Goal: Task Accomplishment & Management: Use online tool/utility

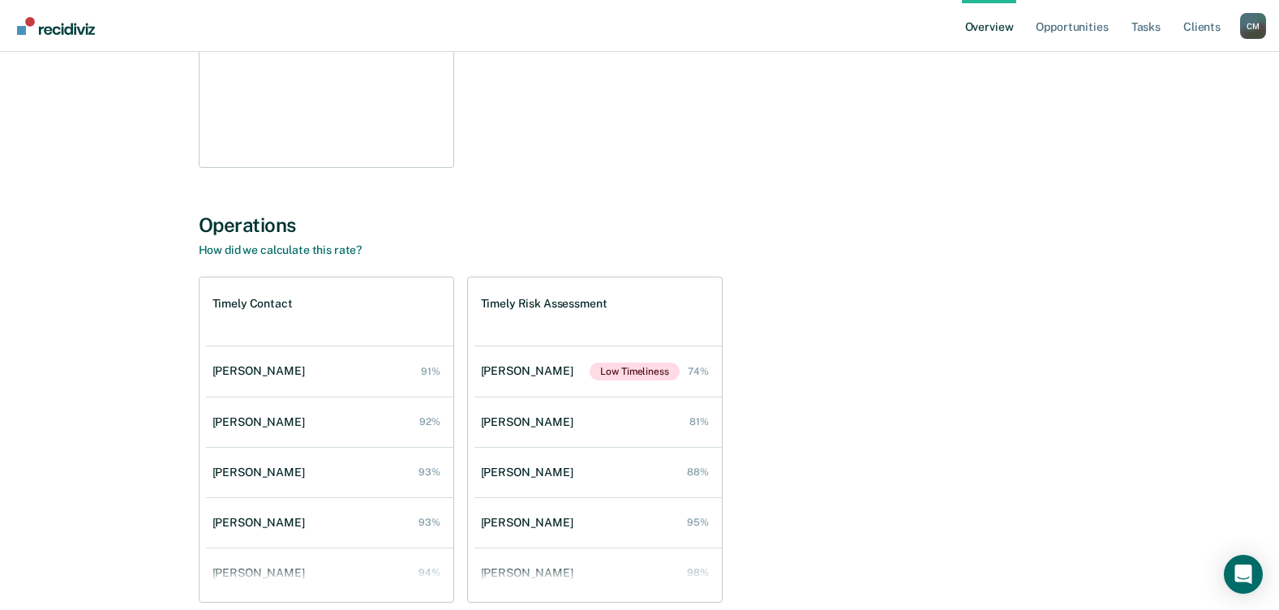
scroll to position [475, 0]
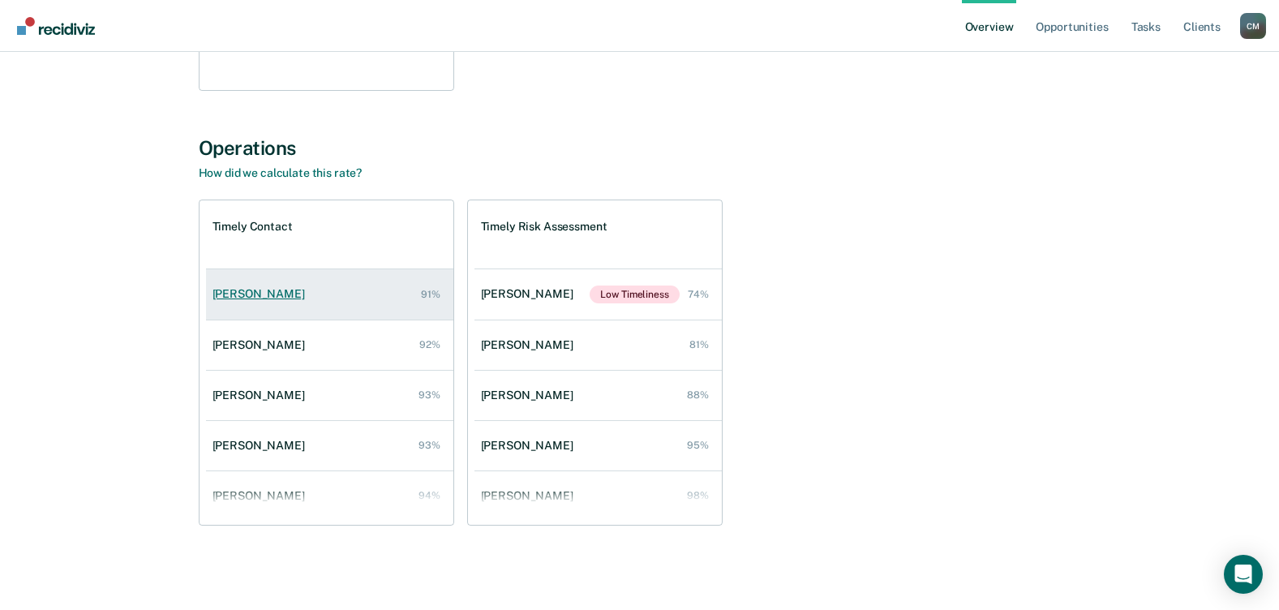
click at [243, 289] on div "[PERSON_NAME]" at bounding box center [262, 294] width 99 height 14
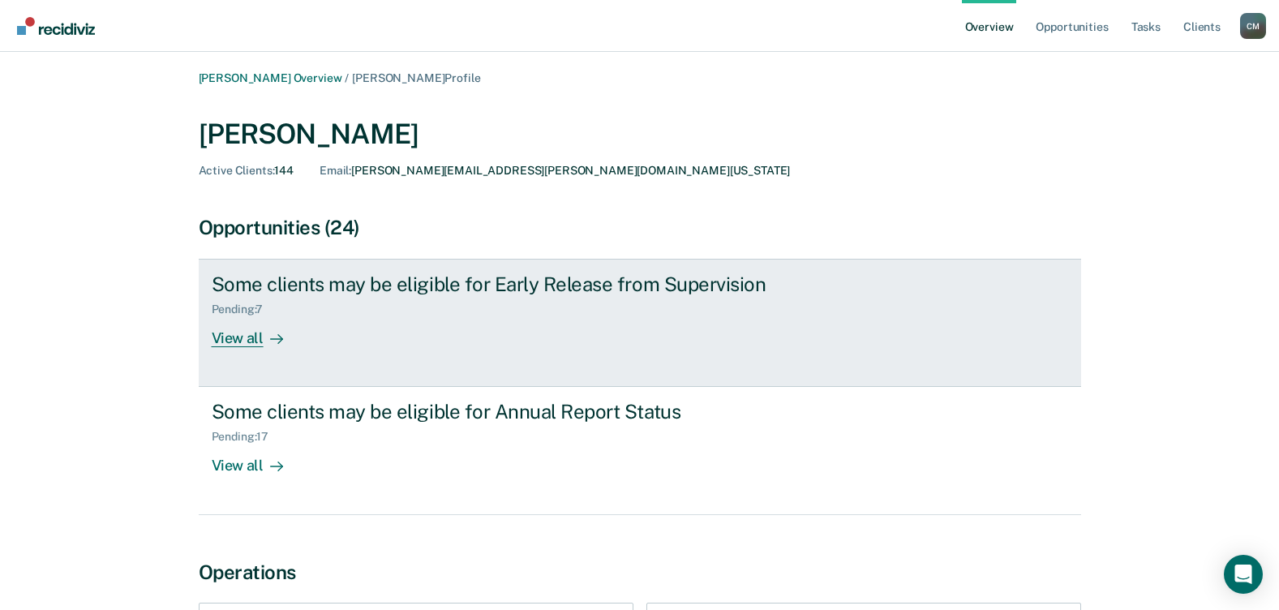
click at [239, 331] on div "View all" at bounding box center [257, 332] width 91 height 32
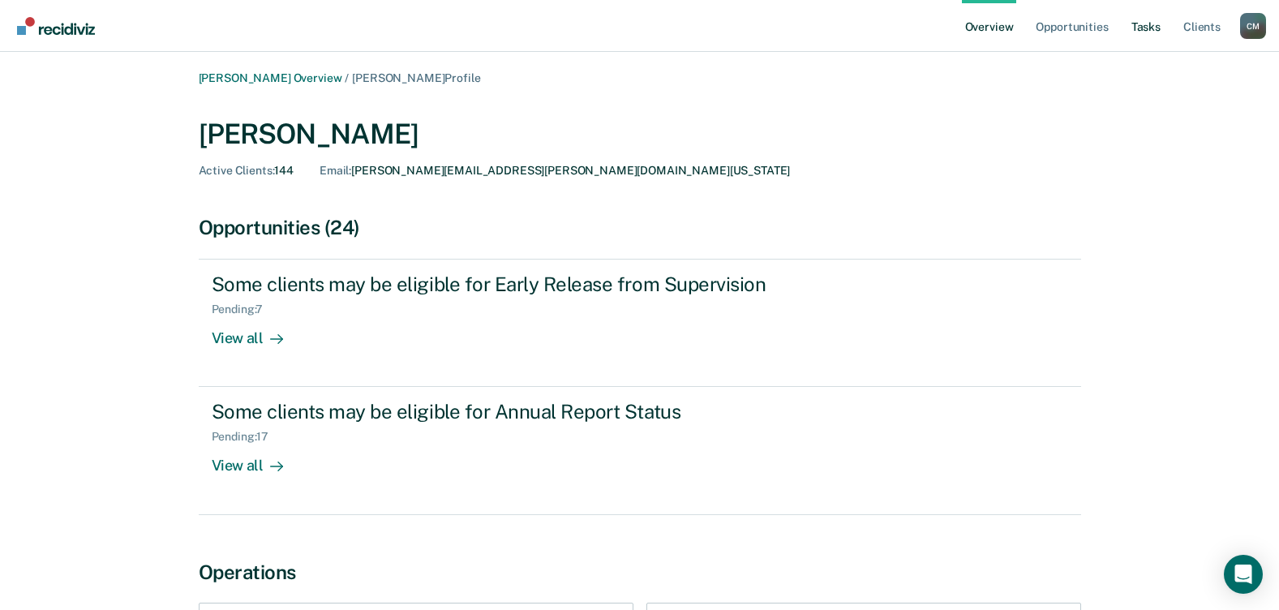
click at [1153, 19] on link "Tasks" at bounding box center [1146, 26] width 36 height 52
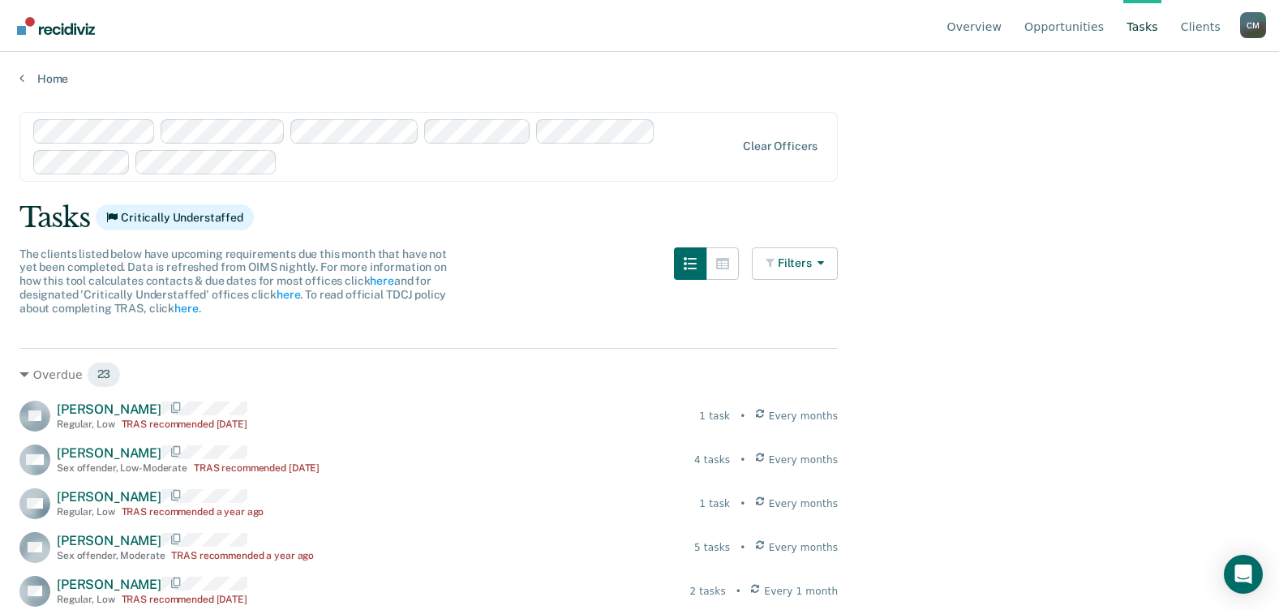
scroll to position [81, 0]
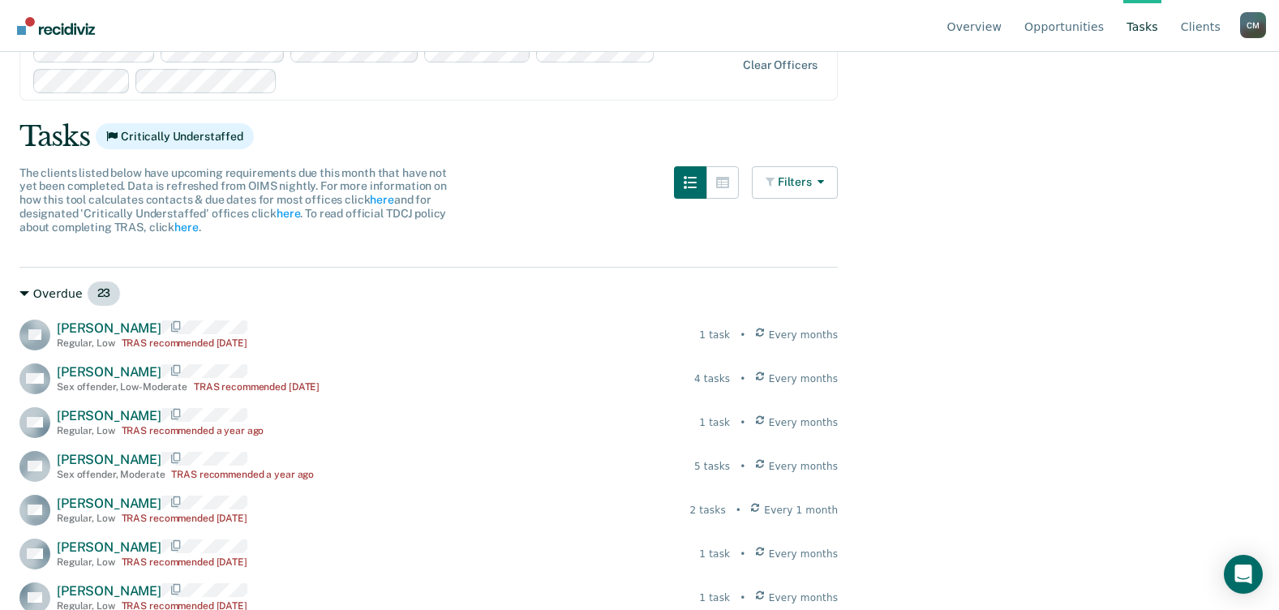
click at [25, 294] on icon at bounding box center [24, 293] width 10 height 5
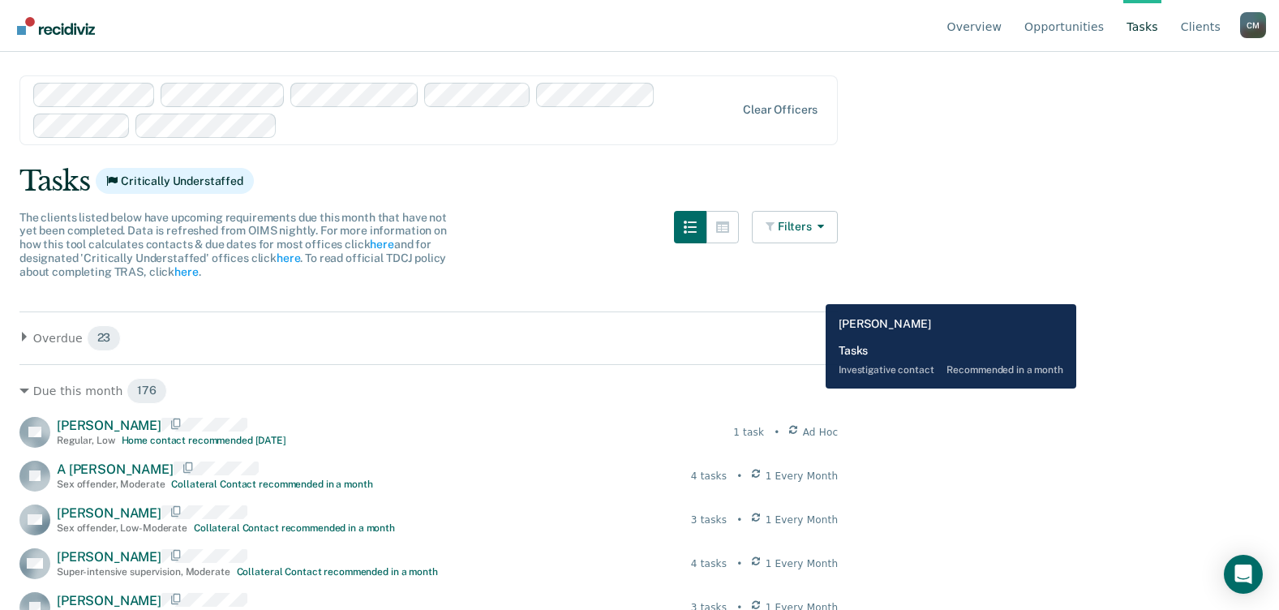
scroll to position [0, 0]
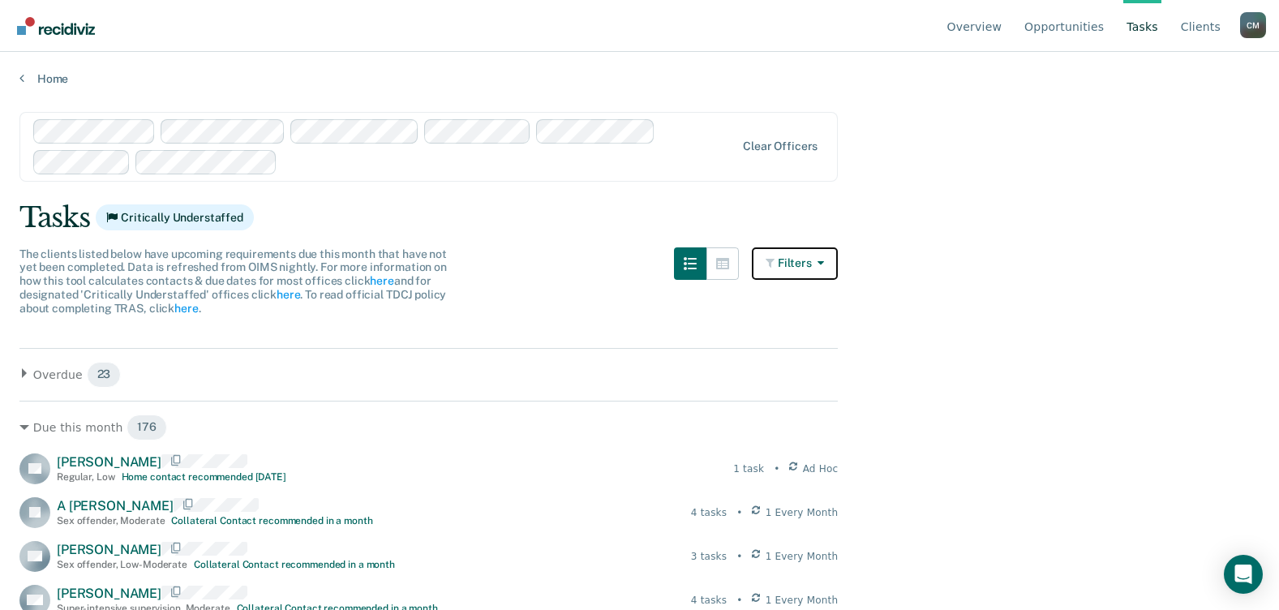
click at [838, 264] on button "Filters" at bounding box center [795, 263] width 86 height 32
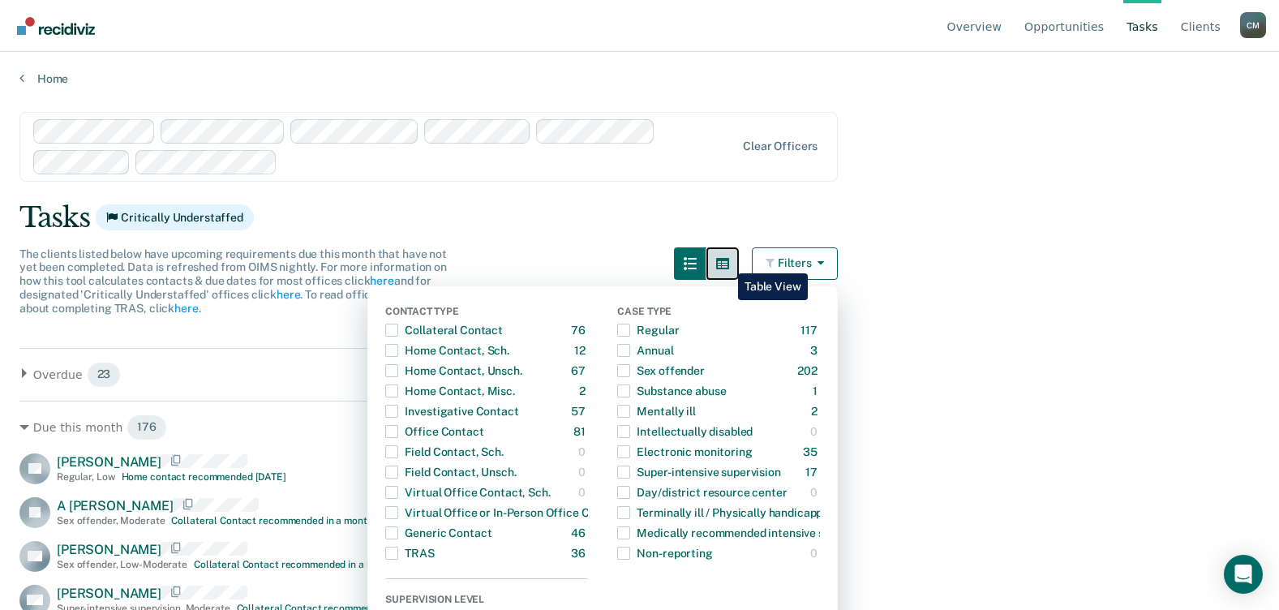
click at [726, 261] on icon "button" at bounding box center [722, 263] width 13 height 11
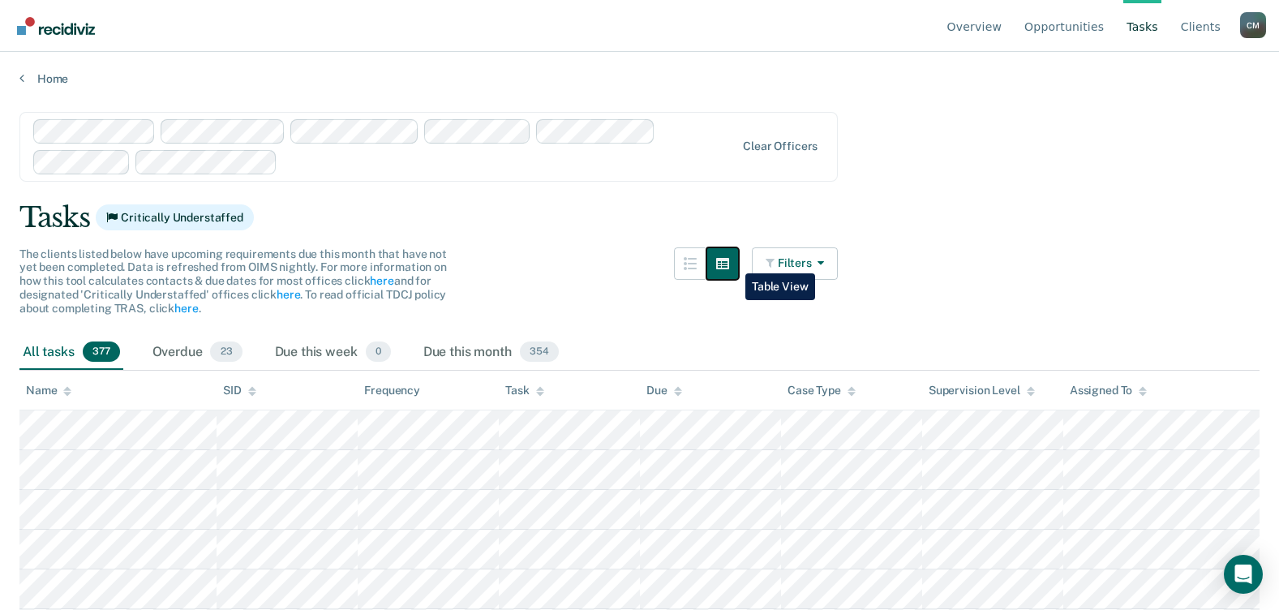
click at [729, 261] on icon "button" at bounding box center [722, 263] width 13 height 13
click at [728, 268] on icon "button" at bounding box center [722, 263] width 13 height 11
click at [824, 264] on icon "button" at bounding box center [817, 262] width 13 height 11
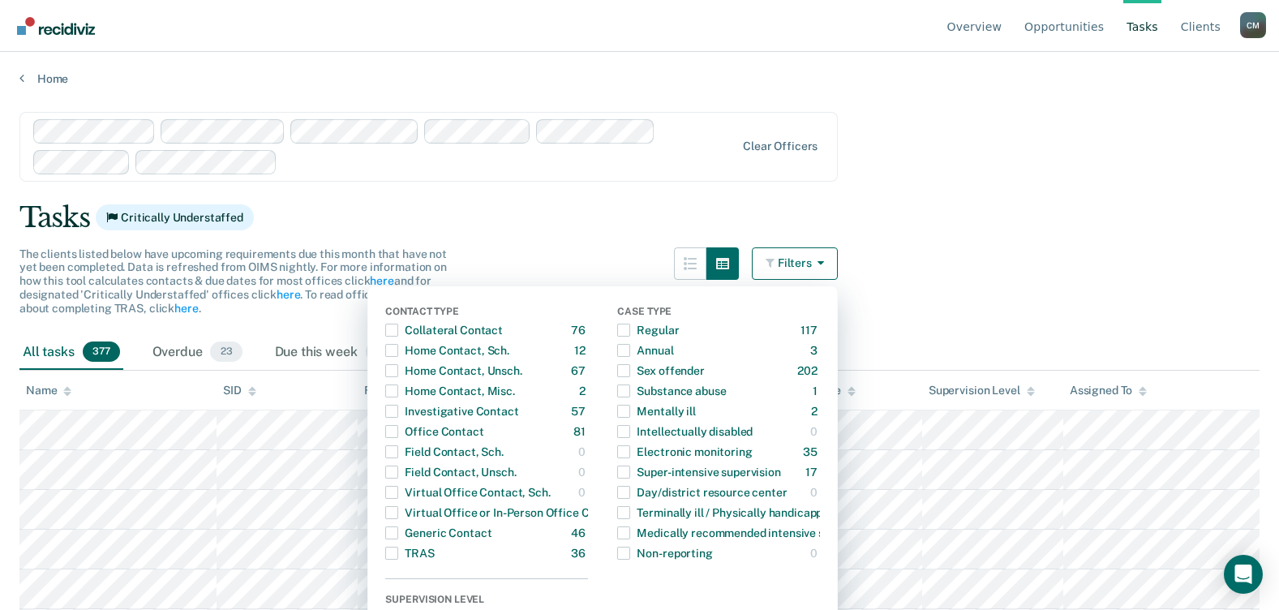
click at [577, 207] on div "Tasks Critically Understaffed" at bounding box center [639, 217] width 1240 height 33
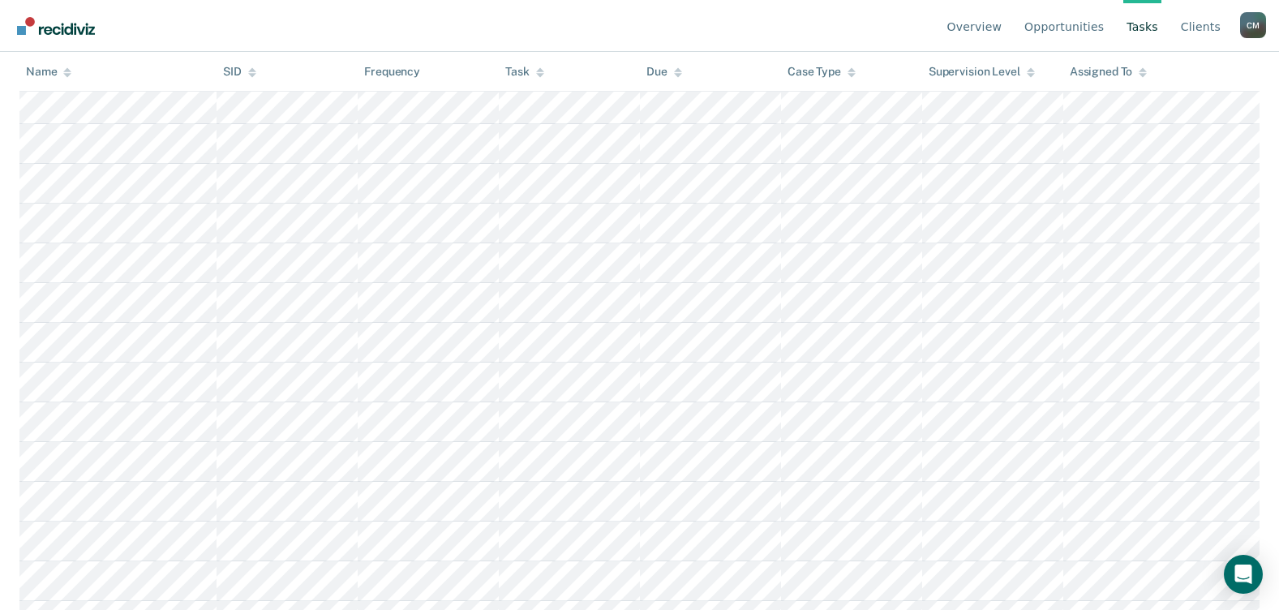
scroll to position [4133, 0]
click at [1137, 27] on link "Tasks" at bounding box center [1142, 26] width 38 height 52
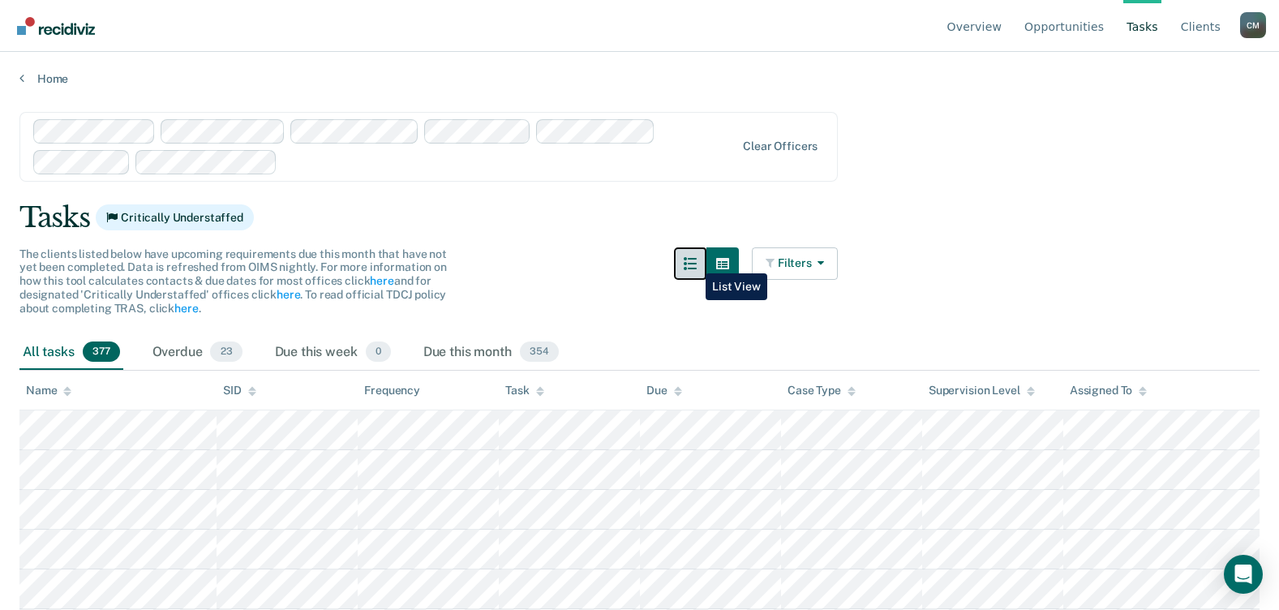
click at [694, 261] on icon "button" at bounding box center [690, 263] width 13 height 13
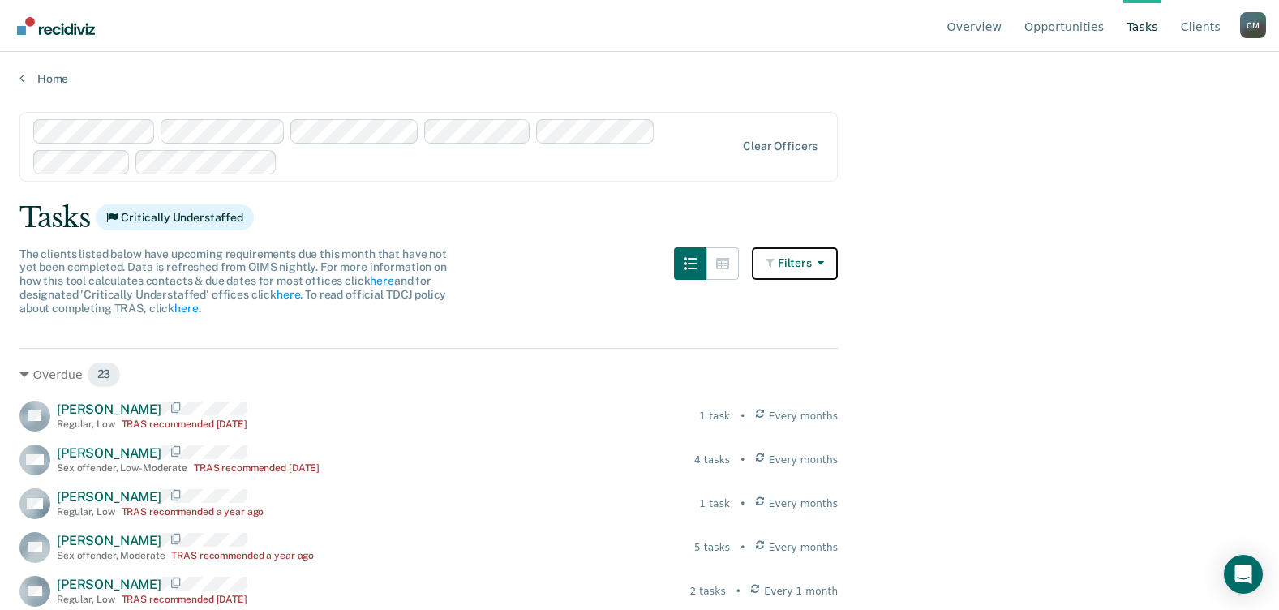
click at [788, 261] on button "Filters" at bounding box center [795, 263] width 86 height 32
click at [1149, 27] on link "Tasks" at bounding box center [1142, 26] width 38 height 52
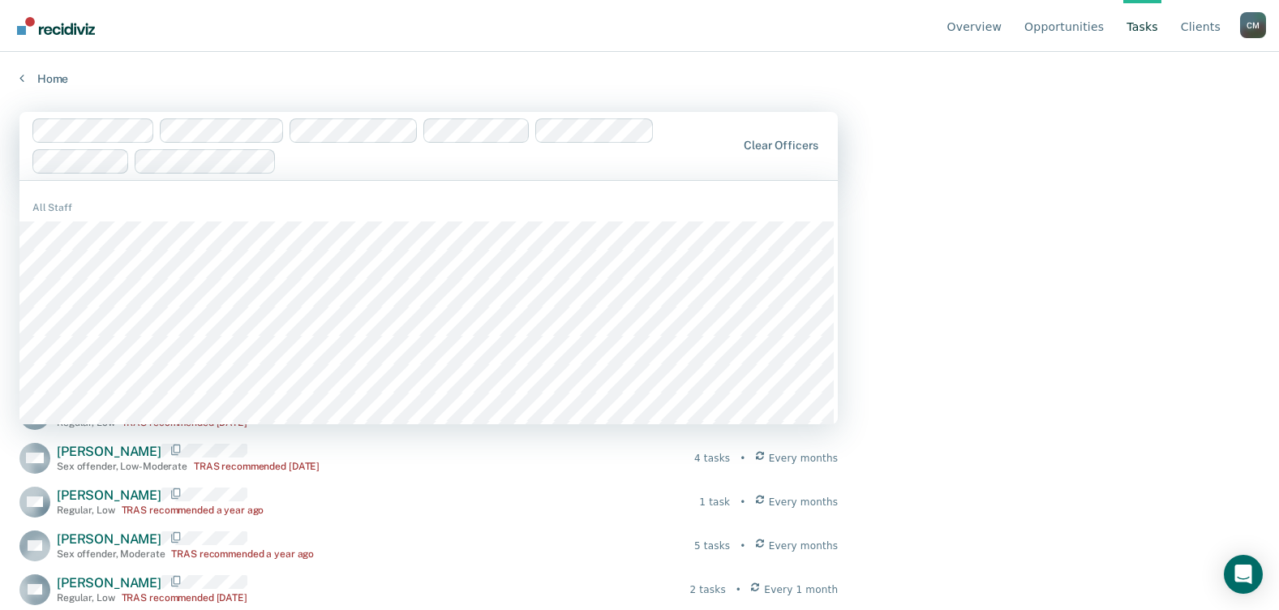
click at [1010, 246] on main "1191 results available. Use Up and Down to choose options, press Enter to selec…" at bounding box center [639, 345] width 1279 height 519
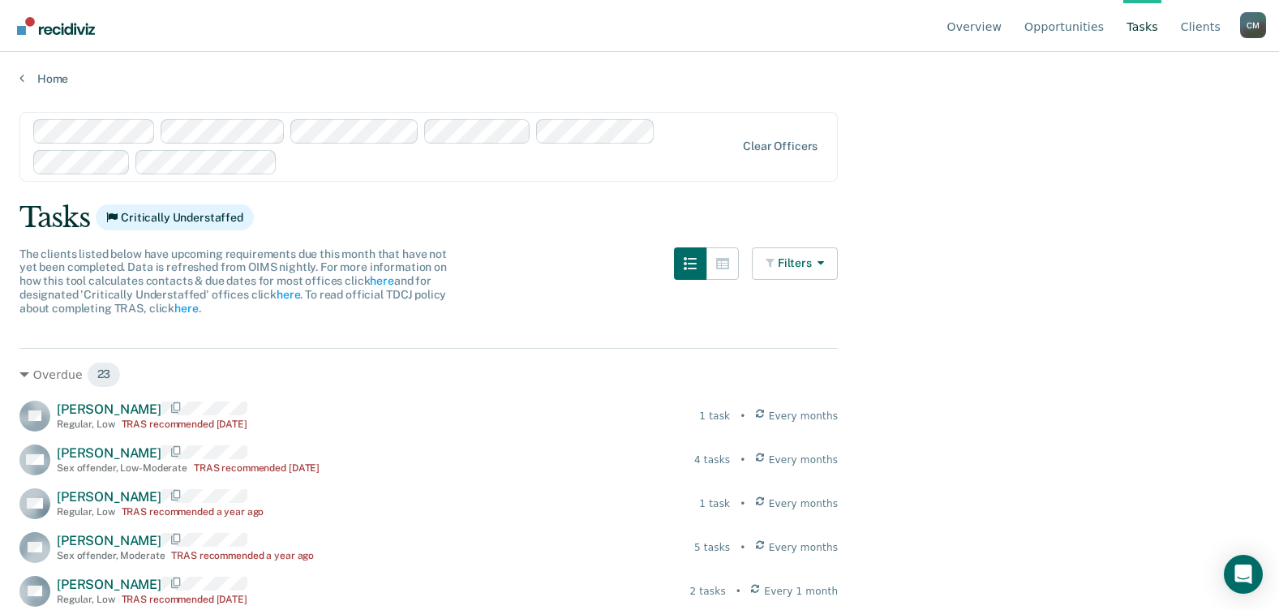
click at [1149, 20] on link "Tasks" at bounding box center [1142, 26] width 38 height 52
click at [1149, 25] on link "Tasks" at bounding box center [1142, 26] width 38 height 52
click at [994, 26] on link "Overview" at bounding box center [975, 26] width 62 height 52
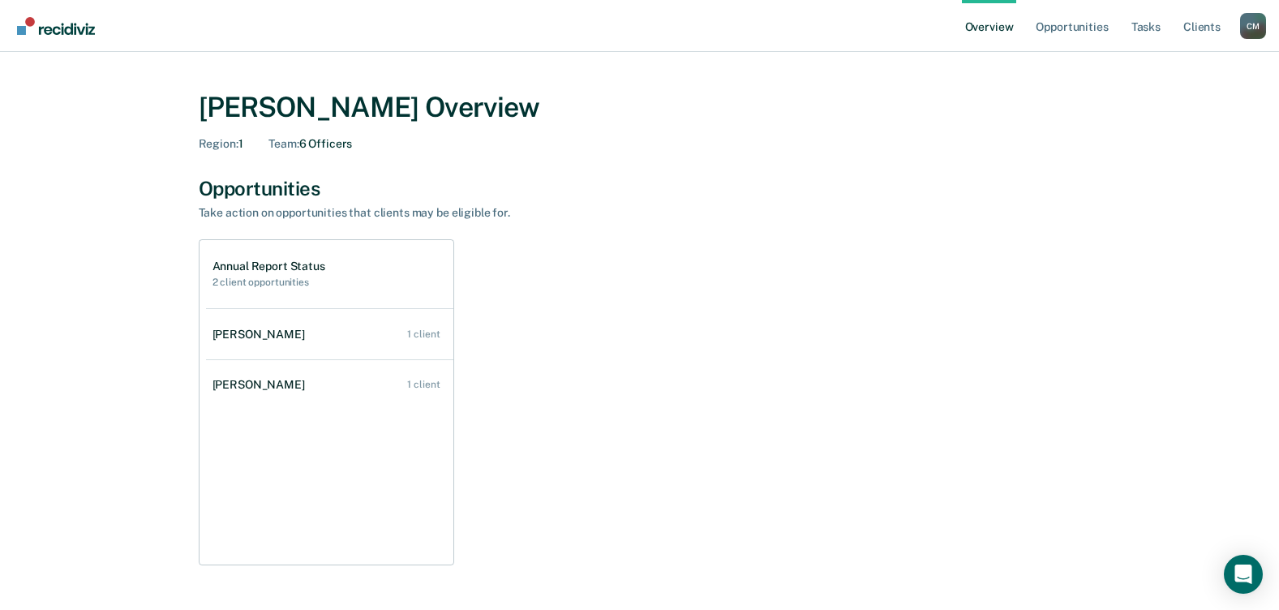
scroll to position [475, 0]
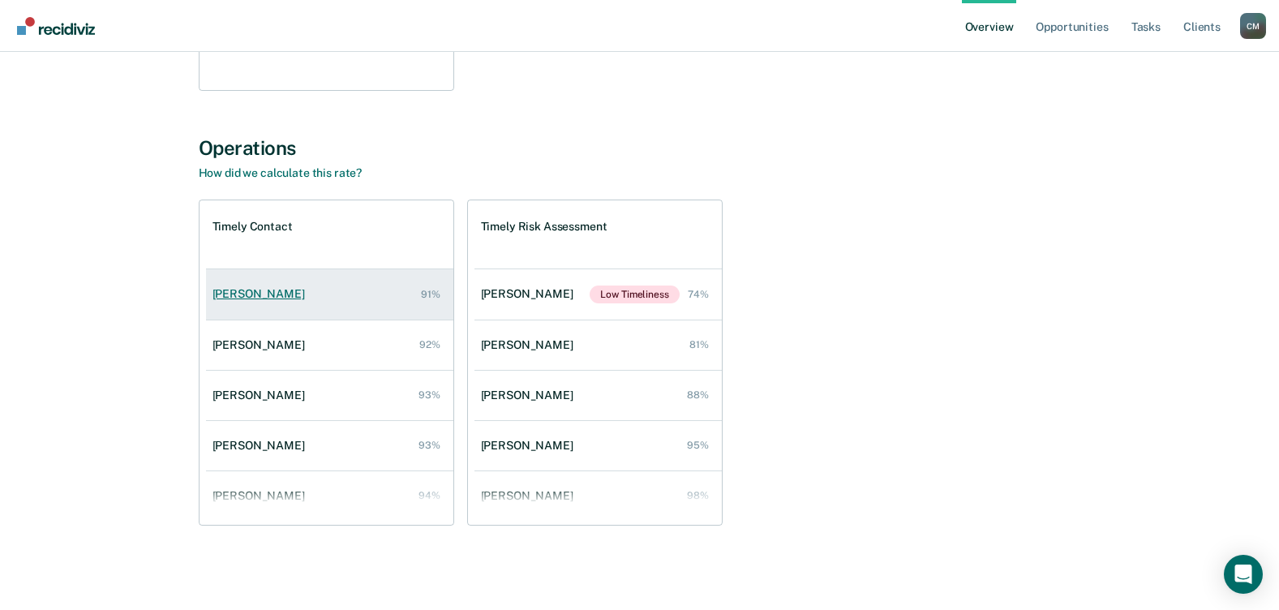
click at [244, 290] on div "[PERSON_NAME]" at bounding box center [262, 294] width 99 height 14
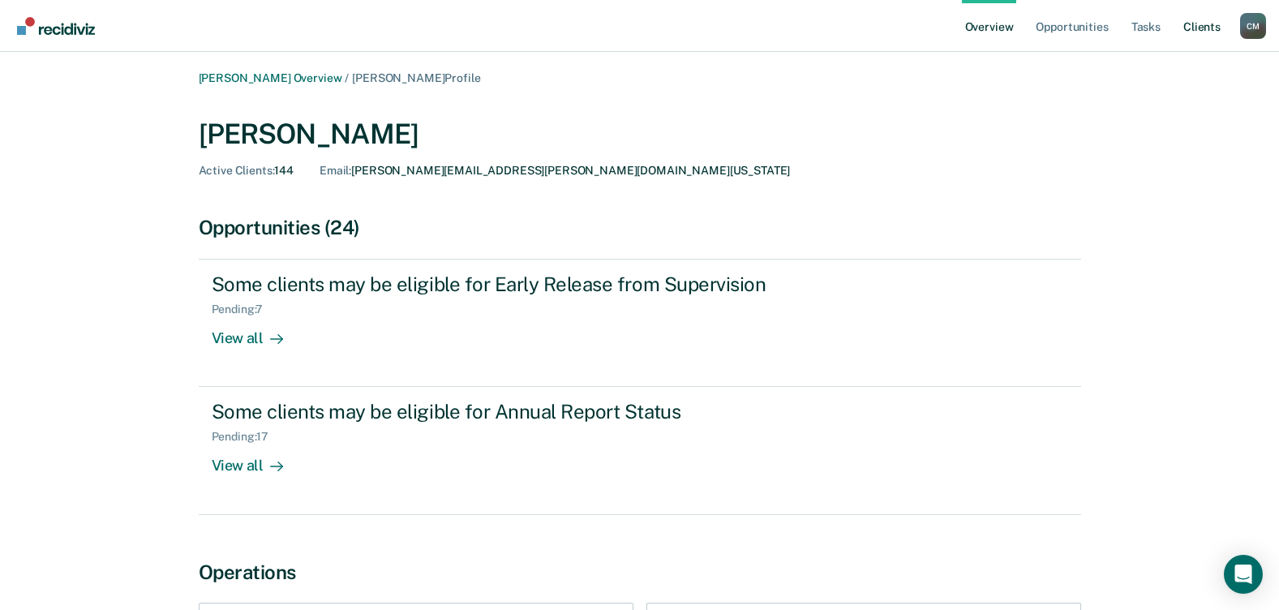
click at [1205, 27] on link "Client s" at bounding box center [1202, 26] width 44 height 52
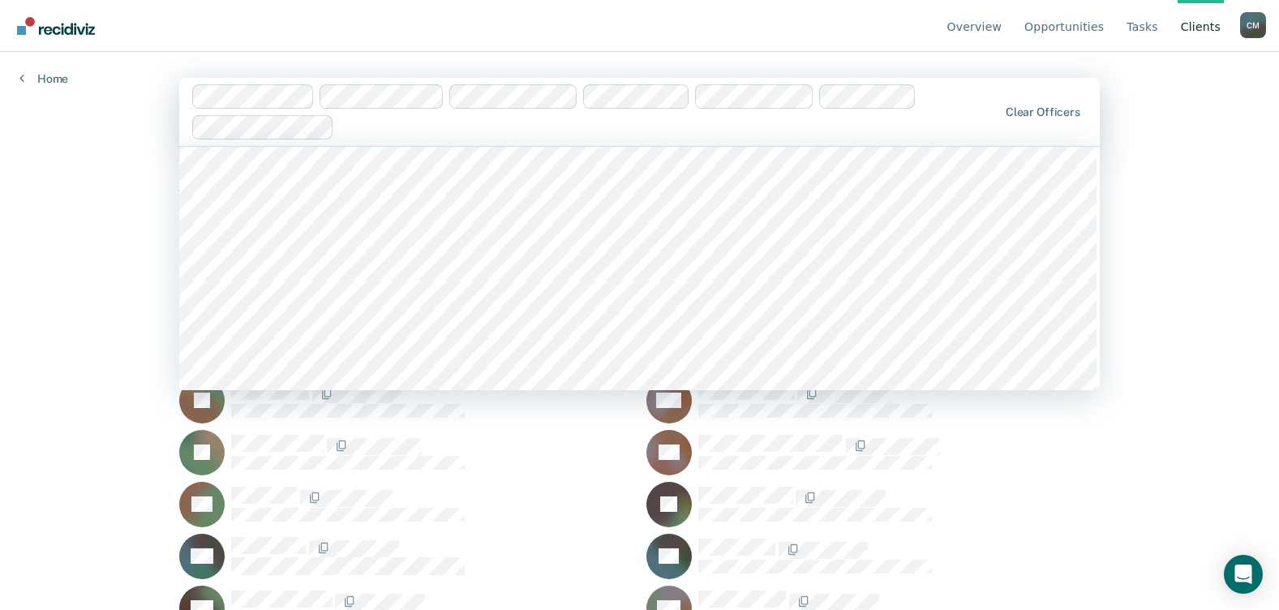
scroll to position [3893, 0]
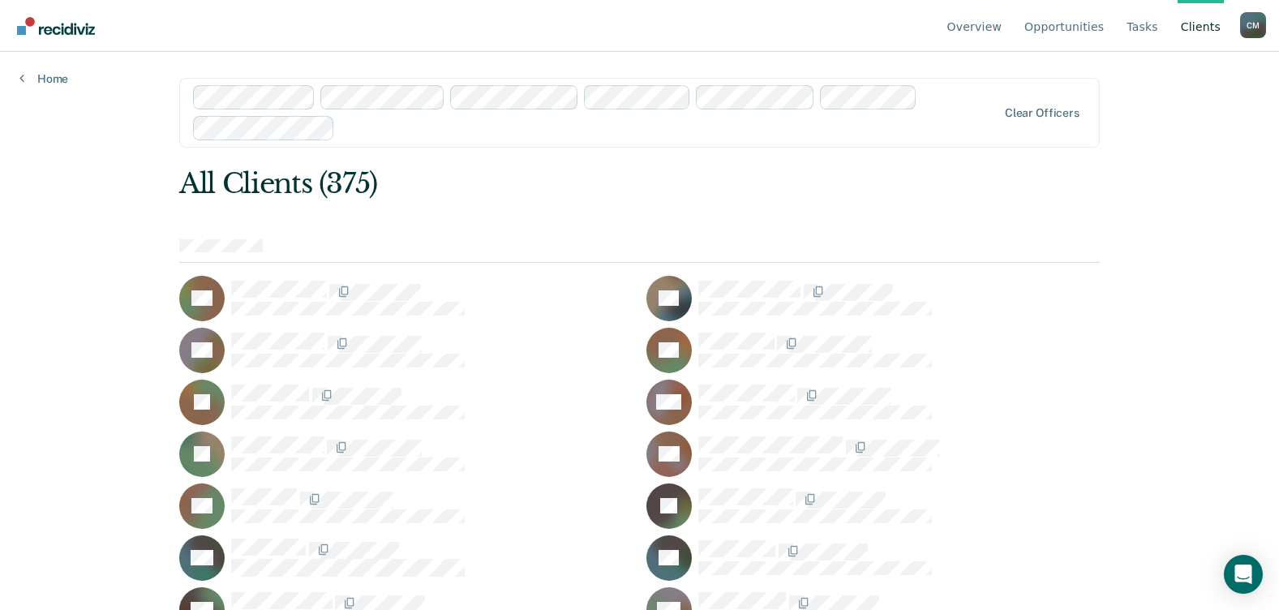
click at [1127, 466] on div "Overview Opportunities Tasks Client s [PERSON_NAME] C M Profile How it works Lo…" at bounding box center [639, 305] width 1279 height 610
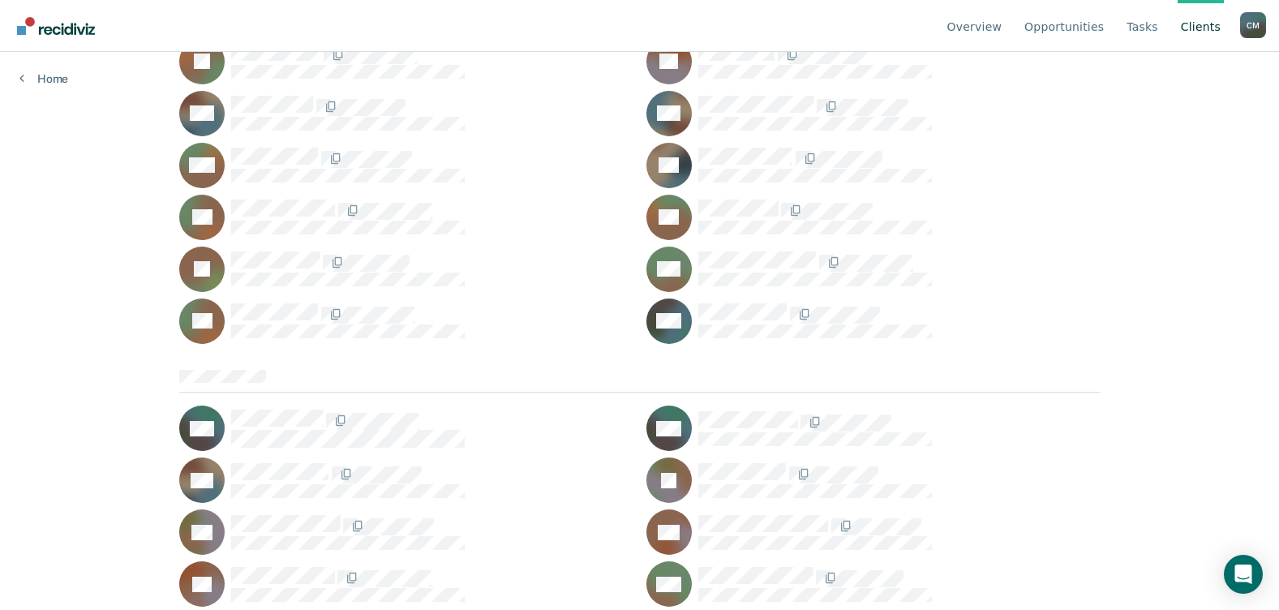
scroll to position [487, 0]
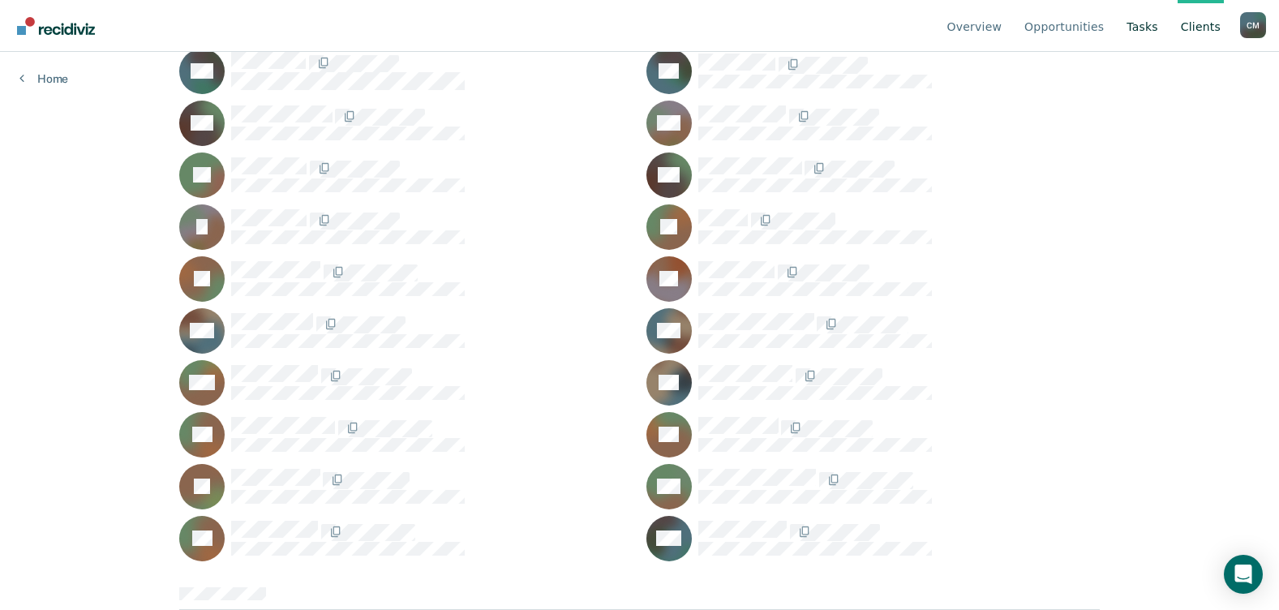
click at [1150, 25] on link "Tasks" at bounding box center [1142, 26] width 38 height 52
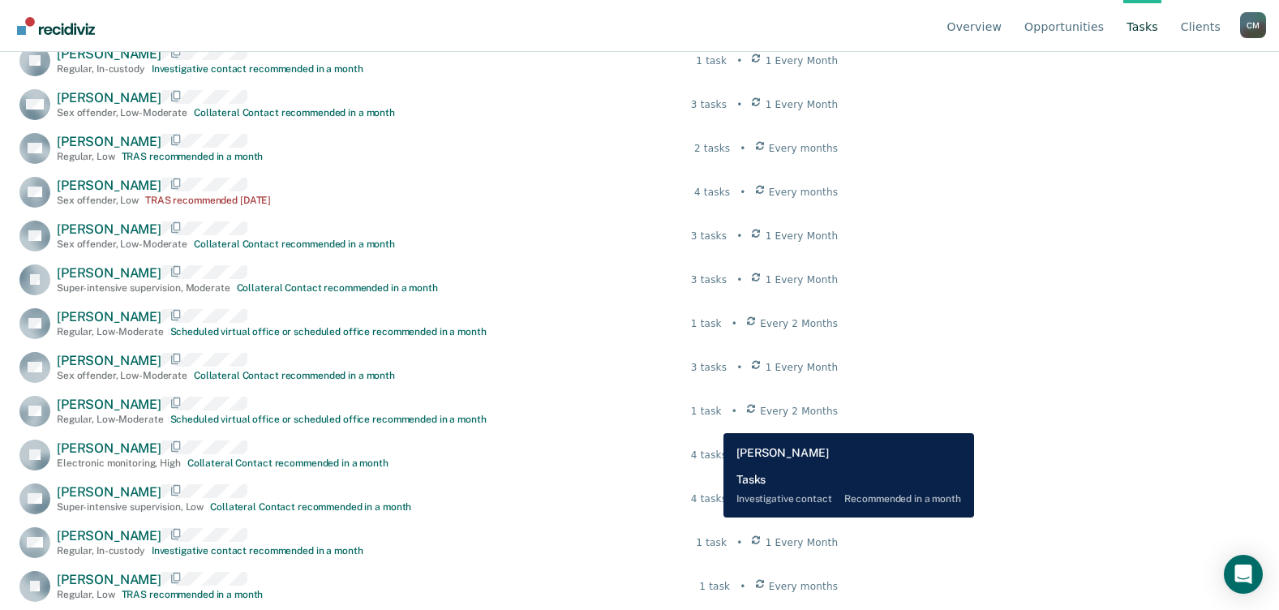
scroll to position [4867, 0]
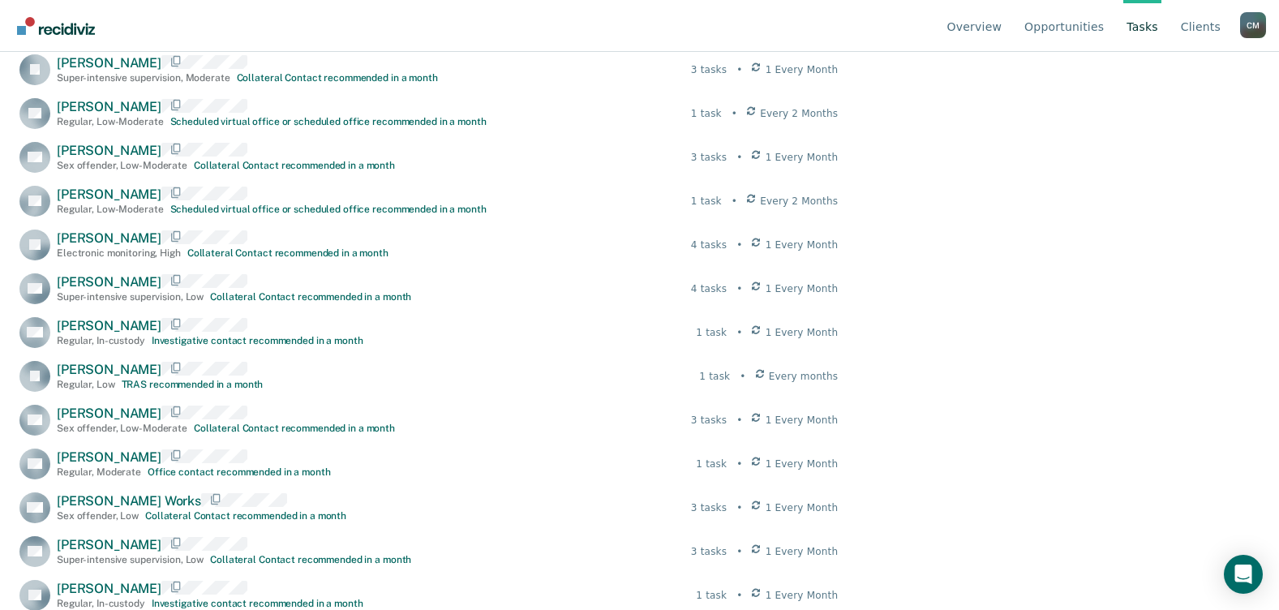
click at [1158, 26] on link "Tasks" at bounding box center [1142, 26] width 38 height 52
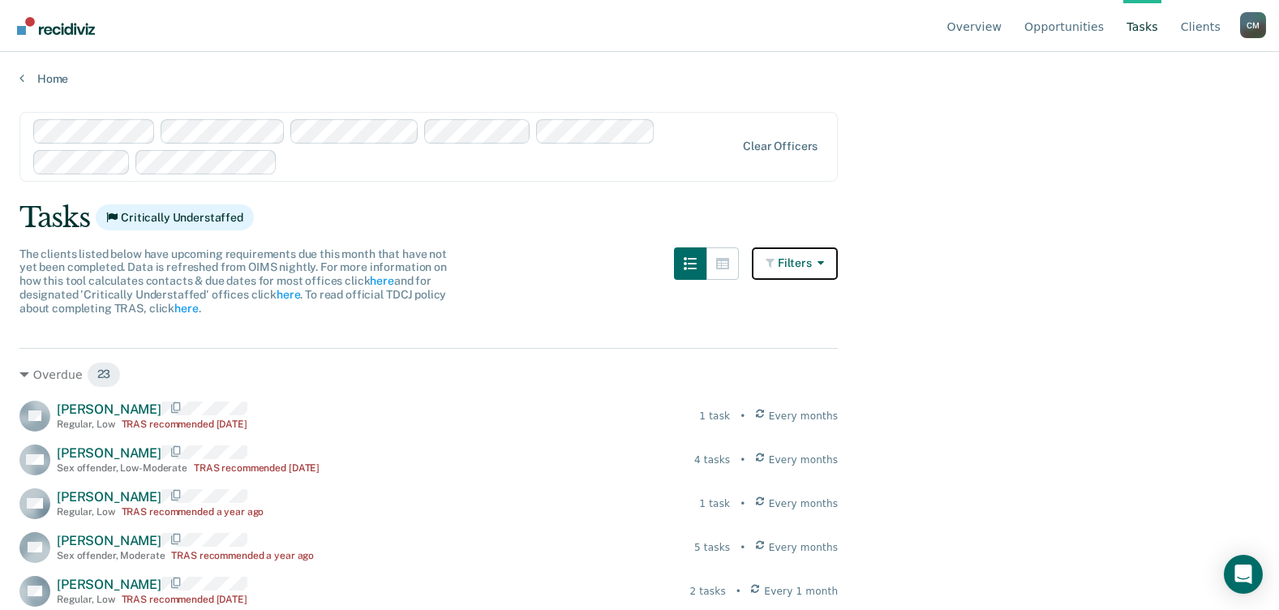
click at [791, 259] on button "Filters" at bounding box center [795, 263] width 86 height 32
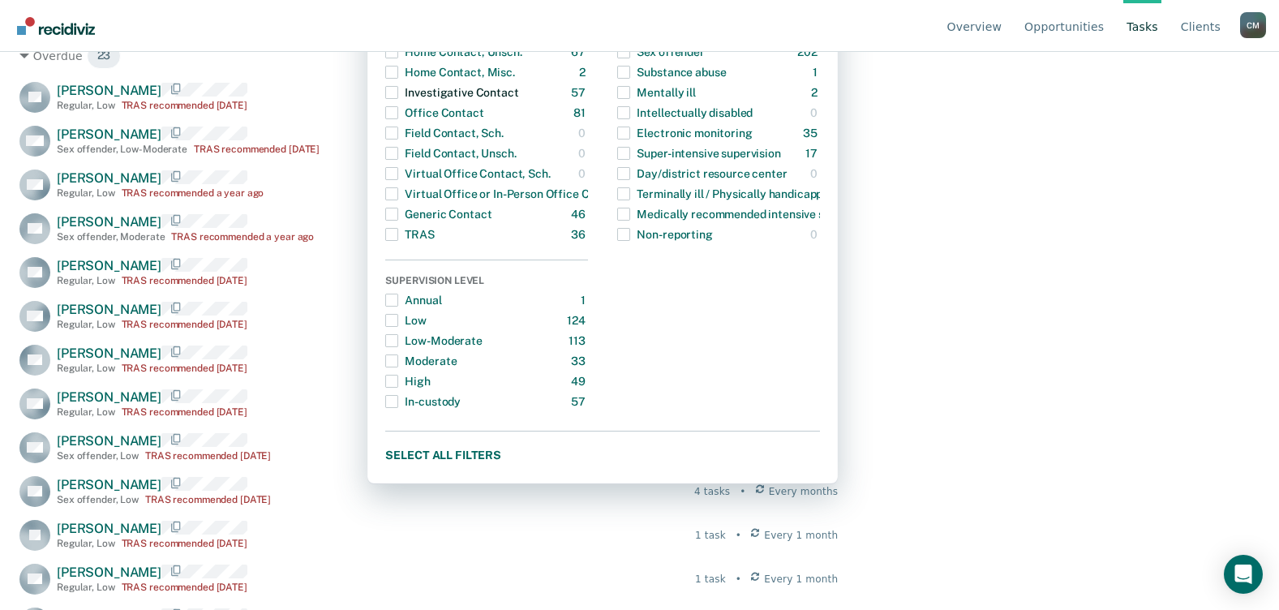
scroll to position [324, 0]
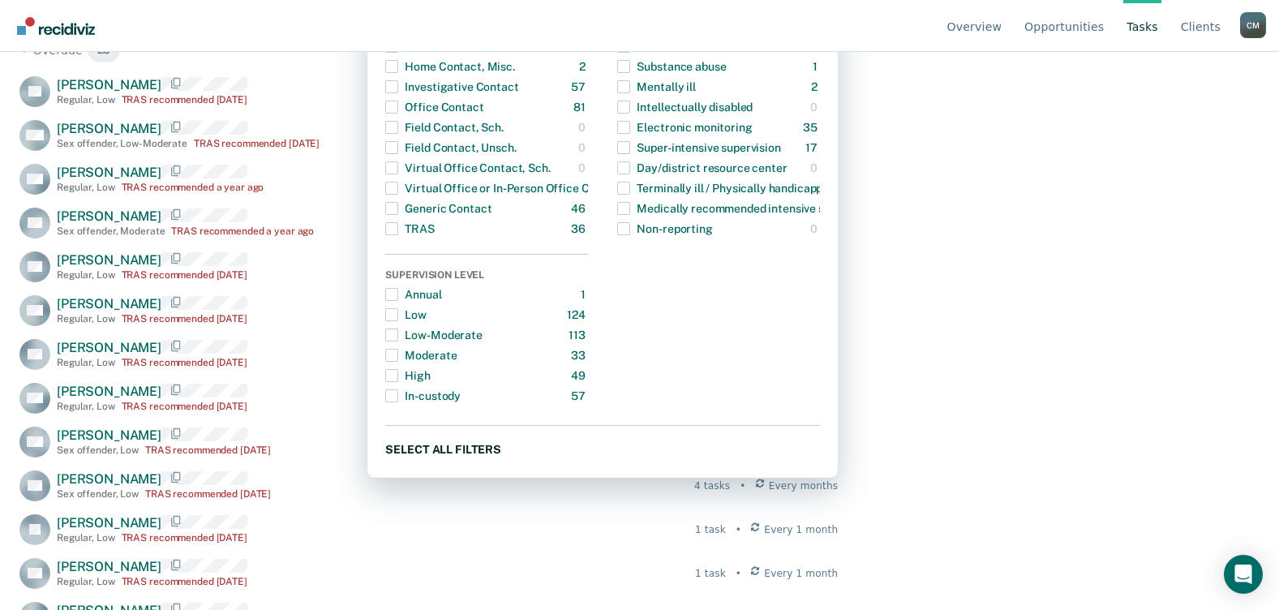
click at [428, 449] on button "Select all filters" at bounding box center [602, 449] width 435 height 20
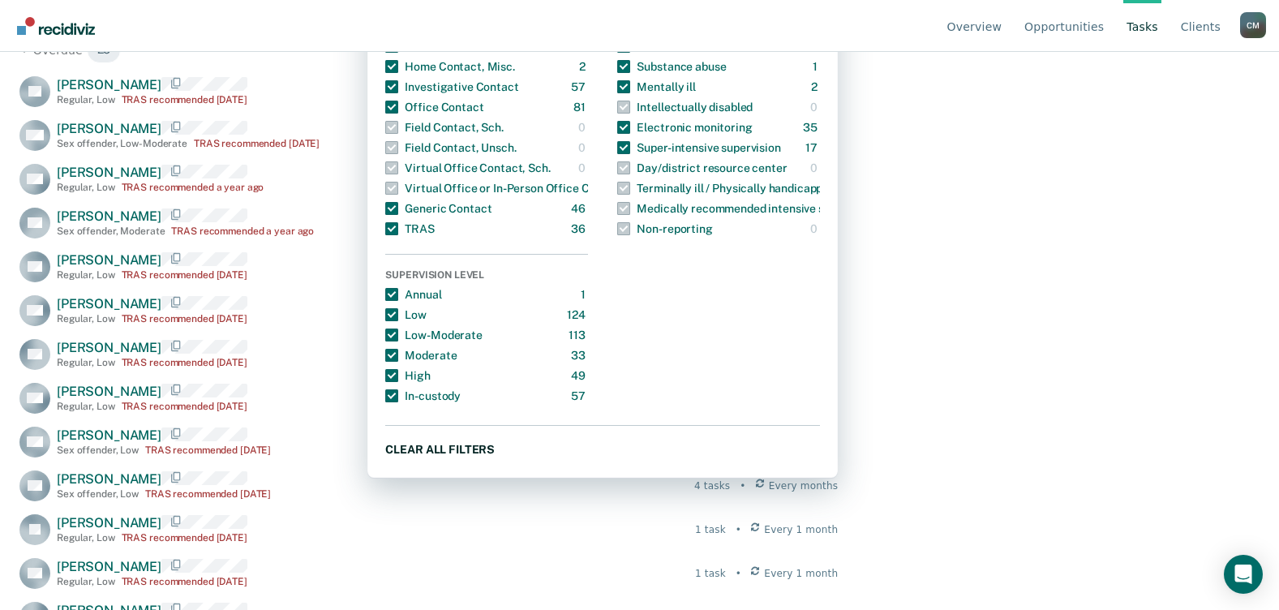
click at [428, 448] on button "Clear all filters" at bounding box center [602, 449] width 435 height 20
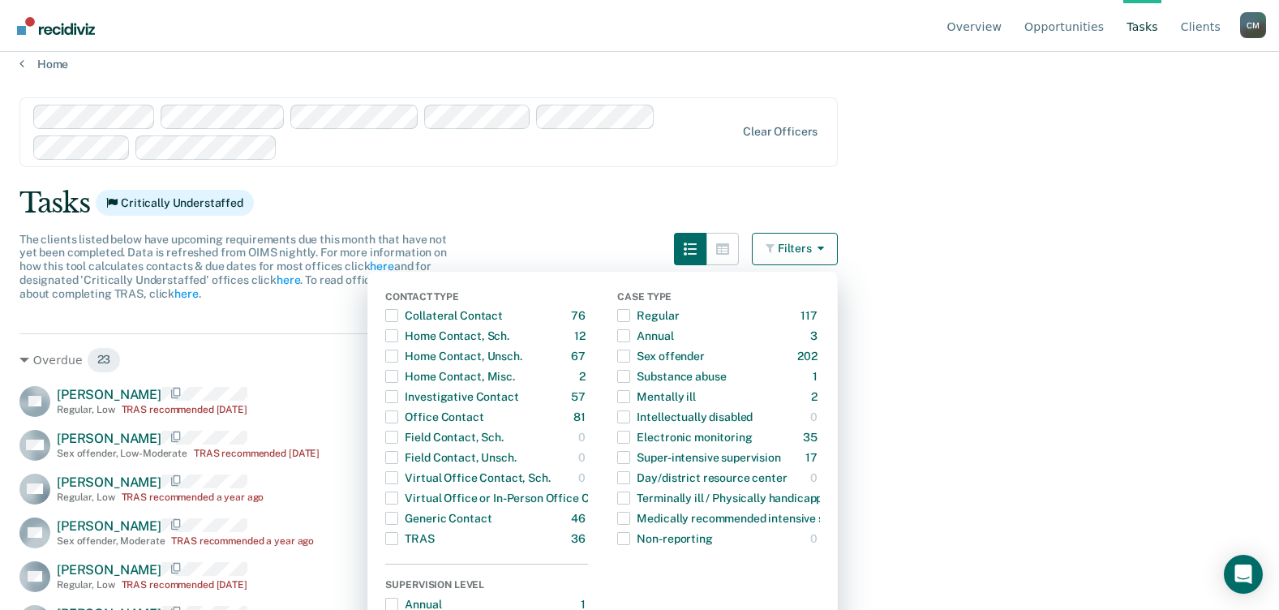
scroll to position [0, 0]
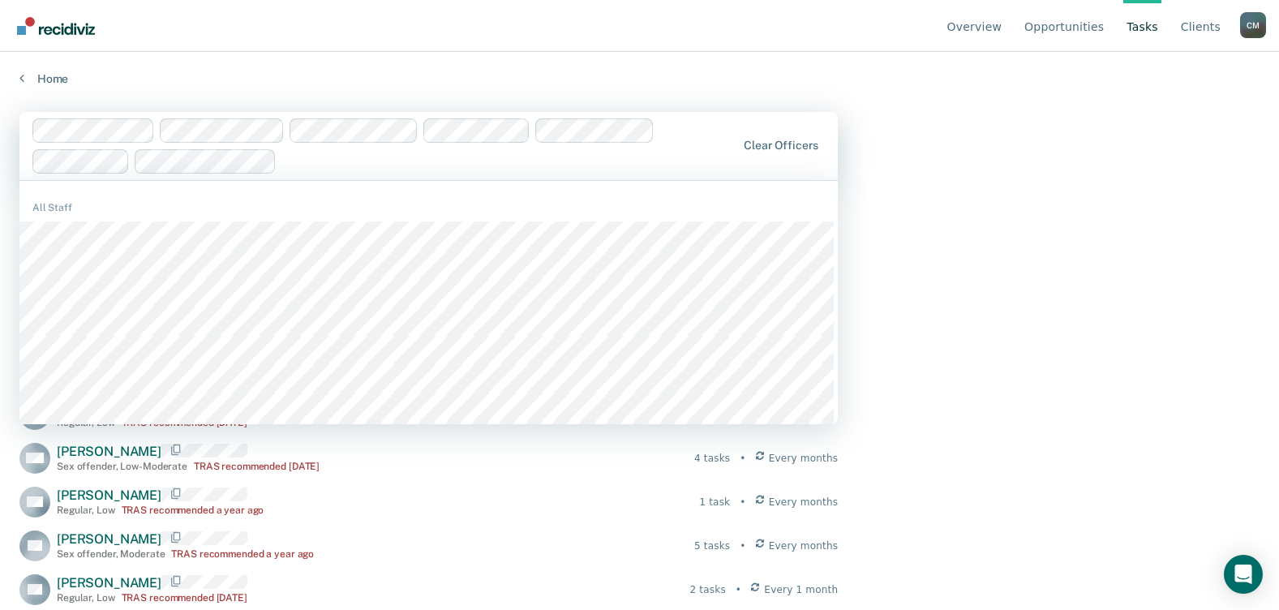
click at [960, 165] on main "1191 results available. Use Up and Down to choose options, press Enter to selec…" at bounding box center [639, 345] width 1279 height 519
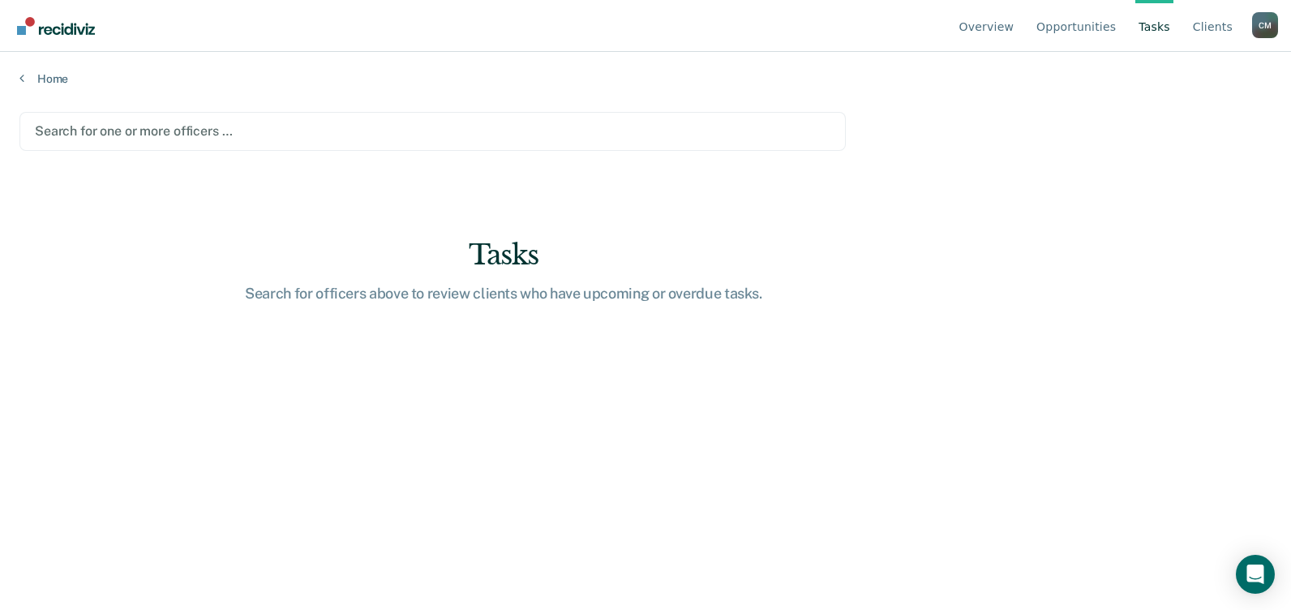
click at [51, 136] on div at bounding box center [433, 131] width 796 height 19
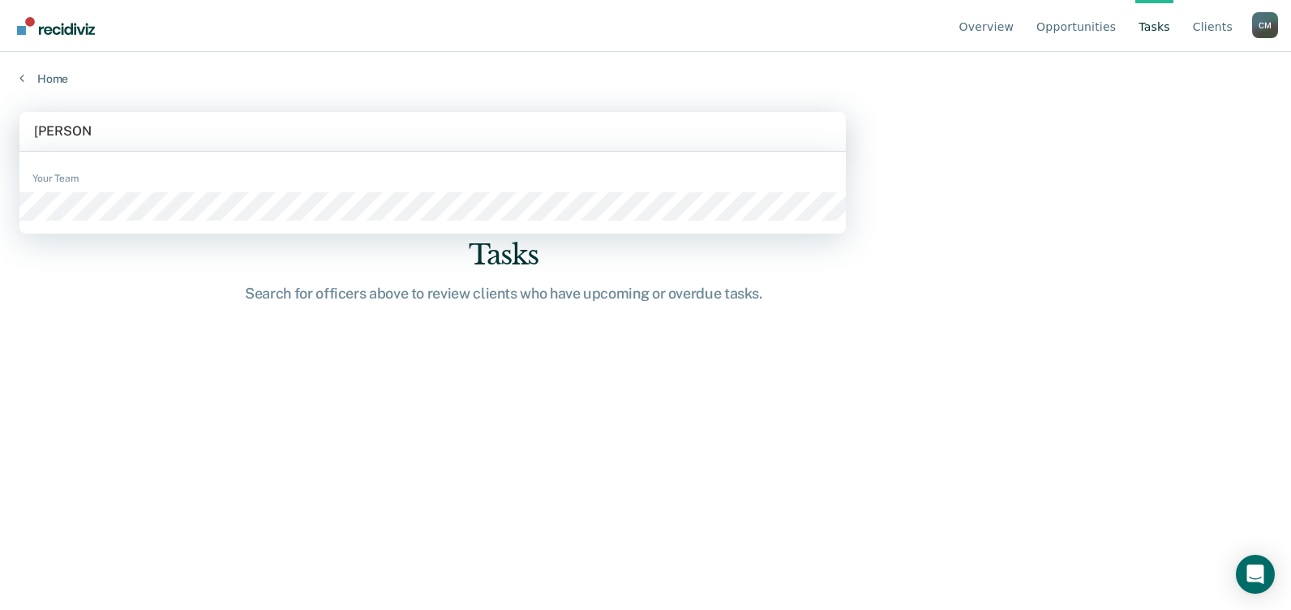
type input "[PERSON_NAME]"
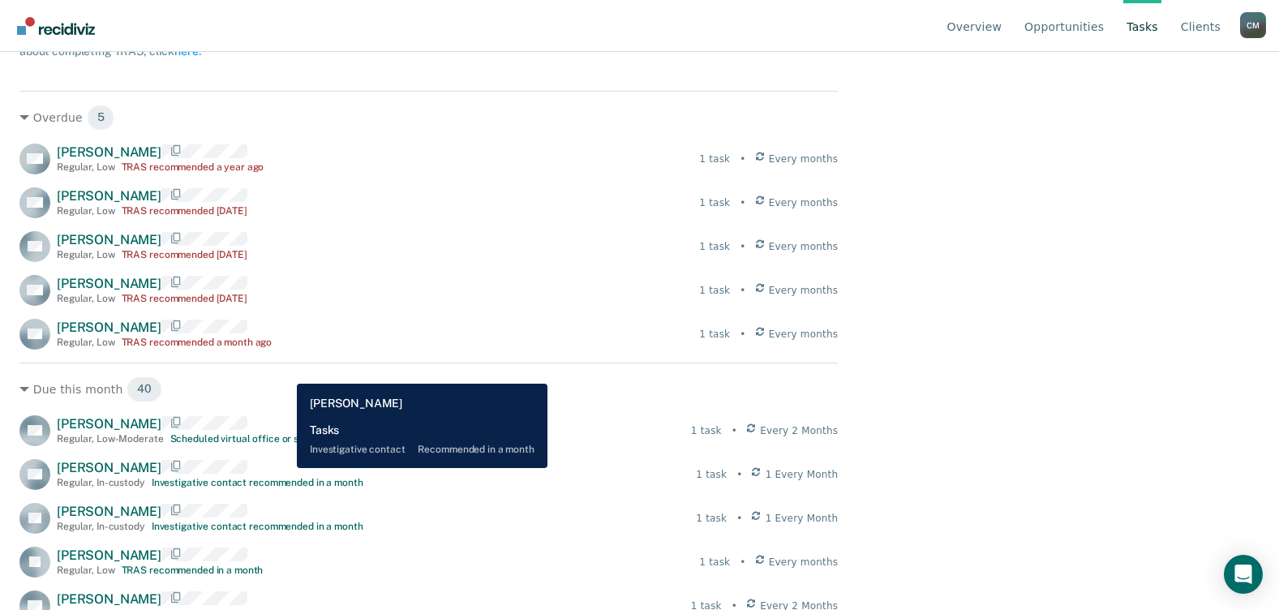
scroll to position [324, 0]
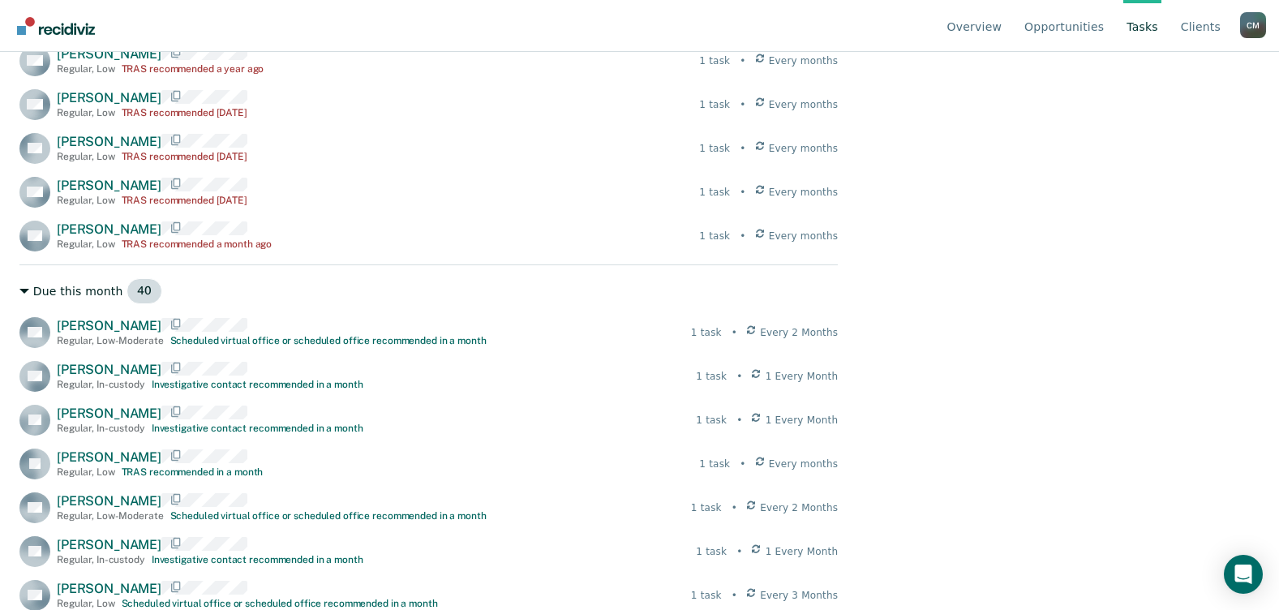
click at [22, 290] on icon at bounding box center [24, 291] width 10 height 10
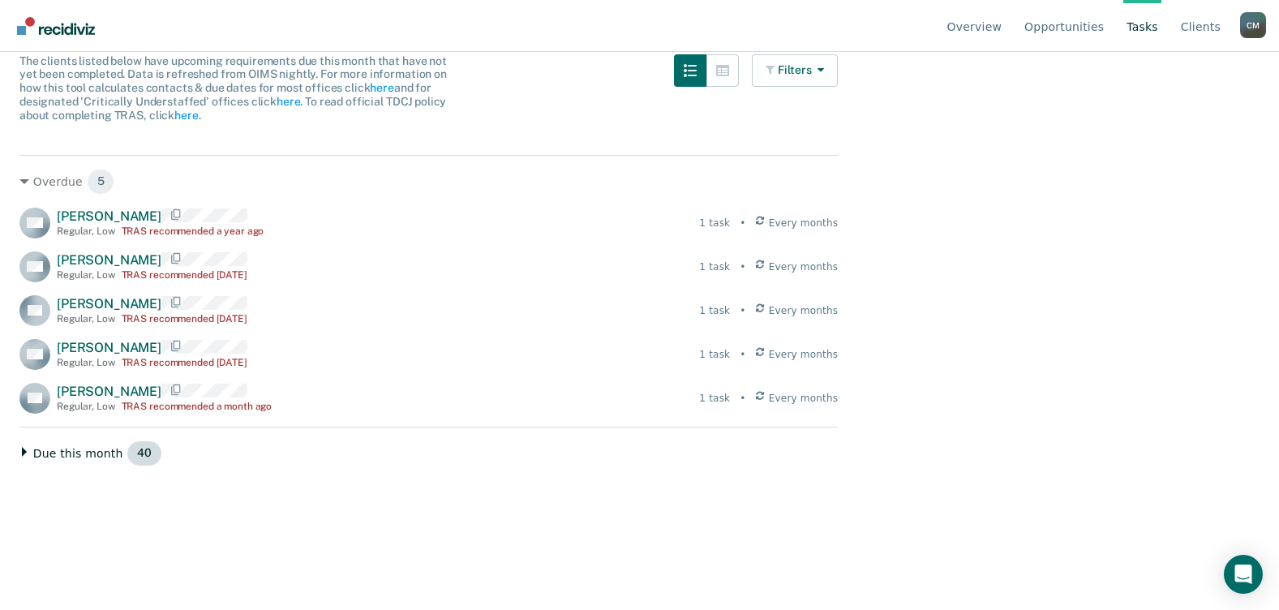
click at [24, 452] on icon at bounding box center [24, 452] width 5 height 10
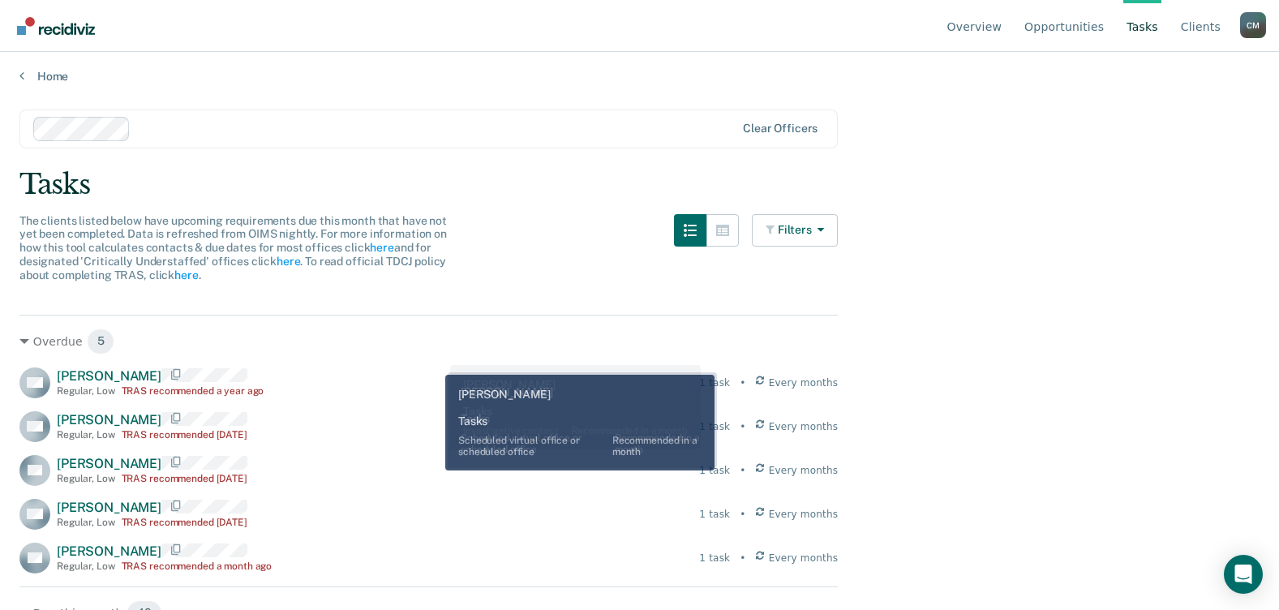
scroll to position [0, 0]
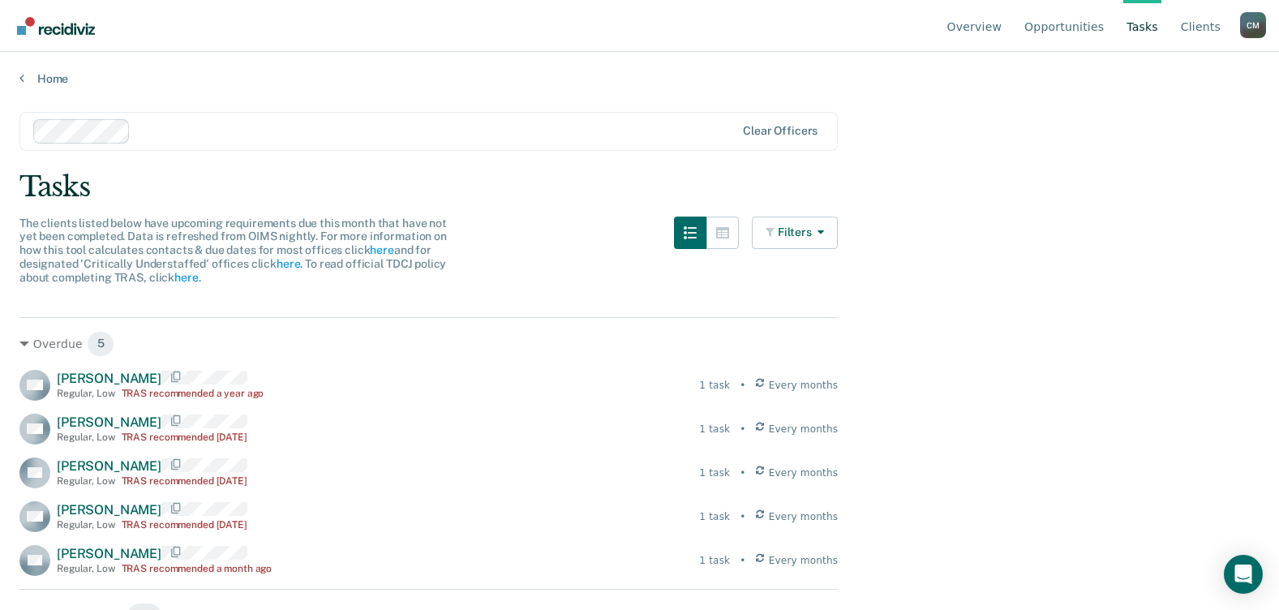
click at [1146, 28] on link "Tasks" at bounding box center [1142, 26] width 38 height 52
